Goal: Find specific page/section

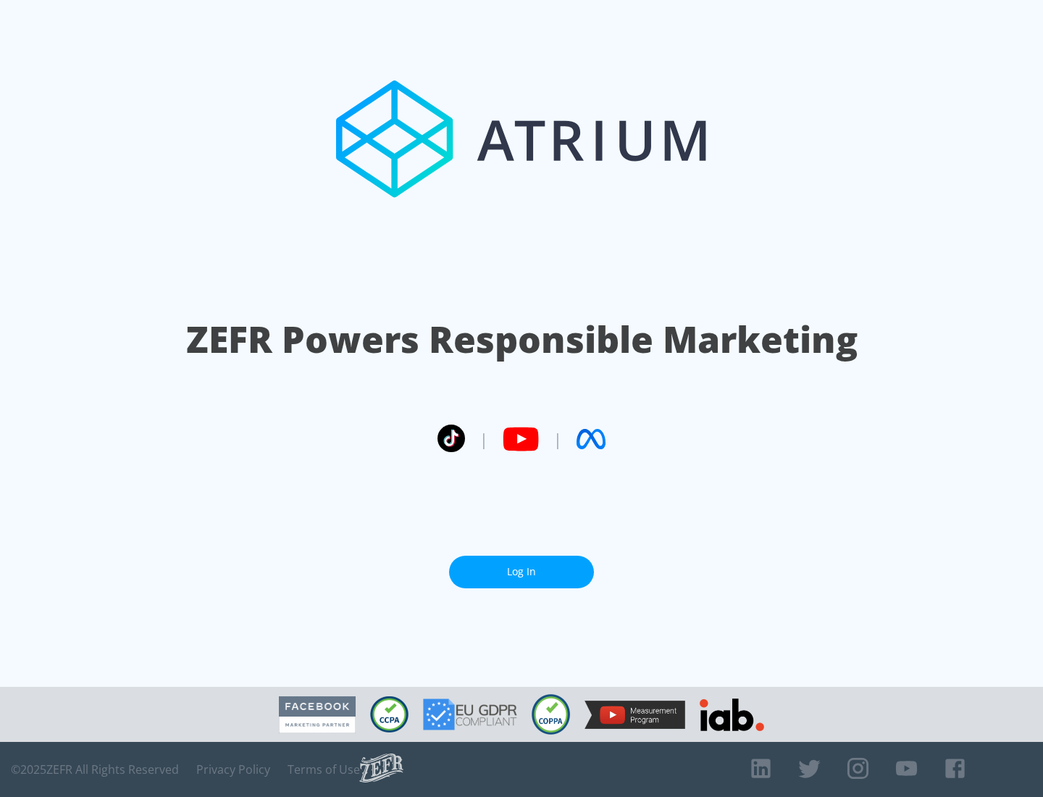
click at [522, 572] on link "Log In" at bounding box center [521, 572] width 145 height 33
